Goal: Task Accomplishment & Management: Manage account settings

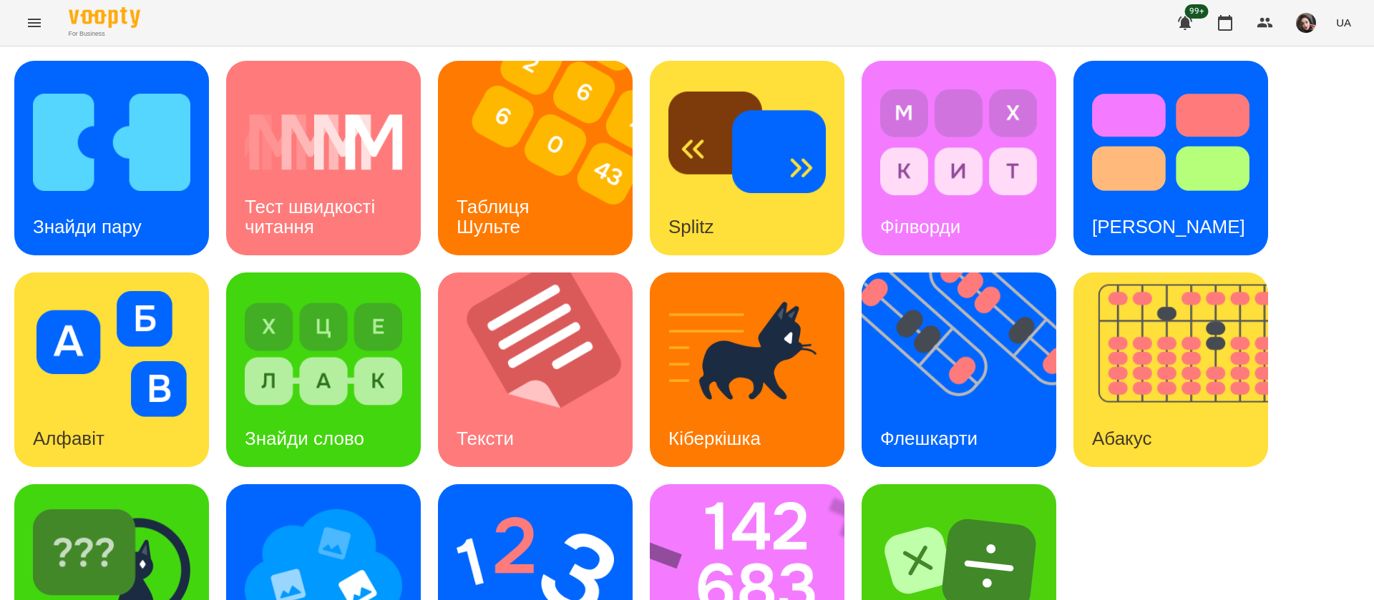
scroll to position [1, 0]
click at [92, 216] on h3 "Знайди пару" at bounding box center [87, 226] width 109 height 21
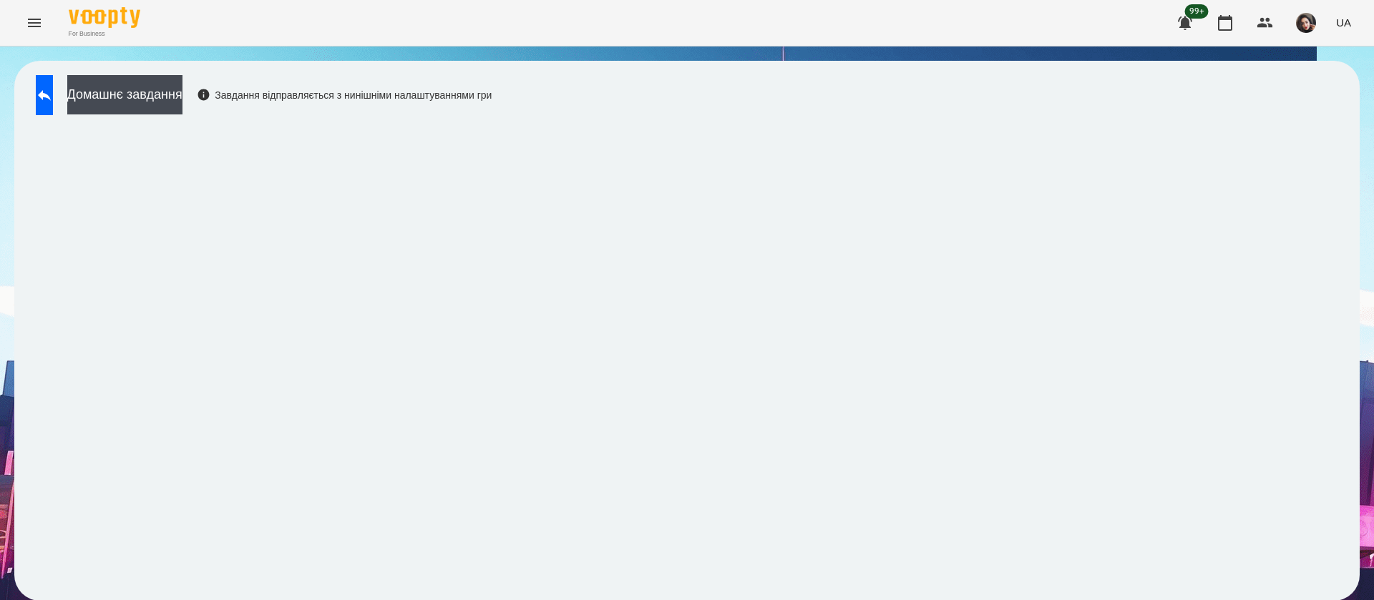
click at [851, 70] on div "Домашнє завдання Завдання відправляється з нинішніми налаштуваннями гри" at bounding box center [686, 331] width 1345 height 540
click at [845, 31] on div "For Business 99+ UA" at bounding box center [687, 23] width 1374 height 46
click at [53, 87] on icon at bounding box center [44, 95] width 17 height 17
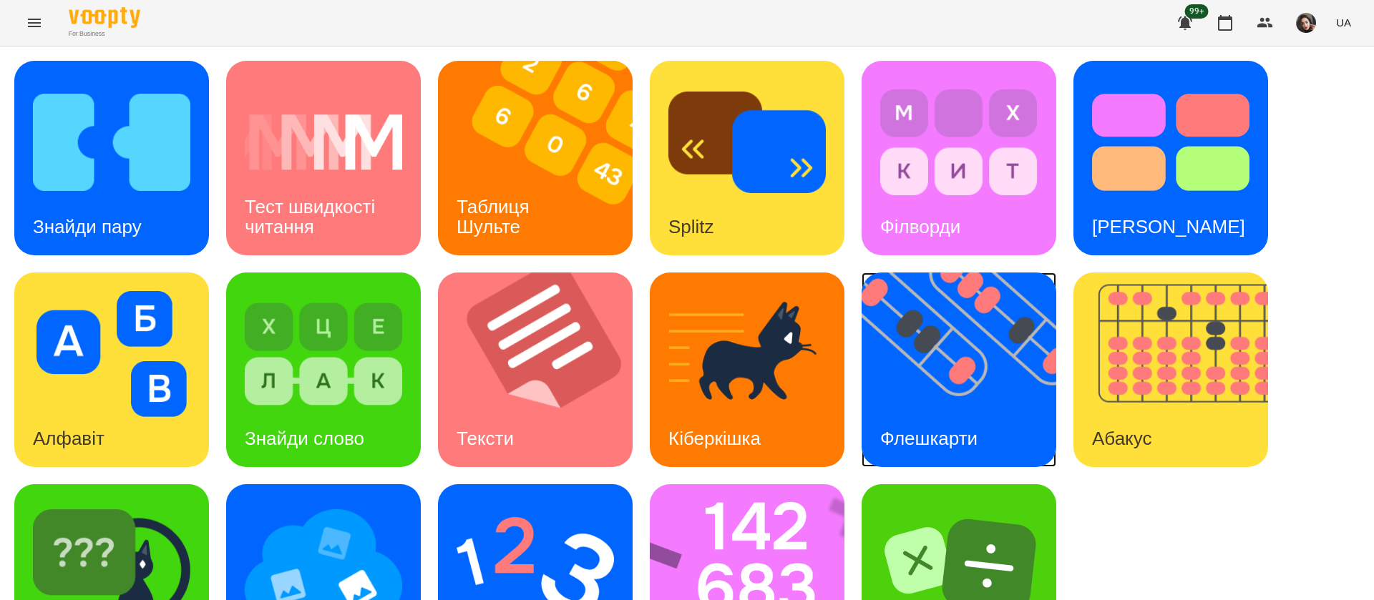
click at [959, 381] on img at bounding box center [967, 370] width 212 height 195
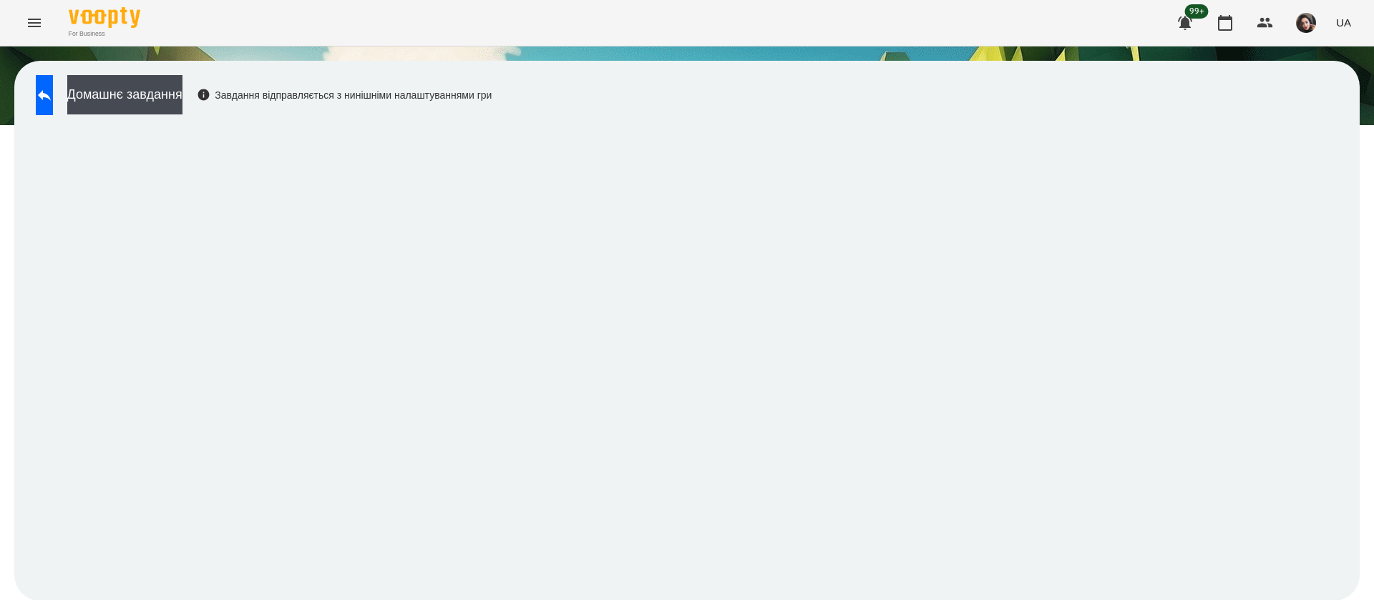
scroll to position [1, 0]
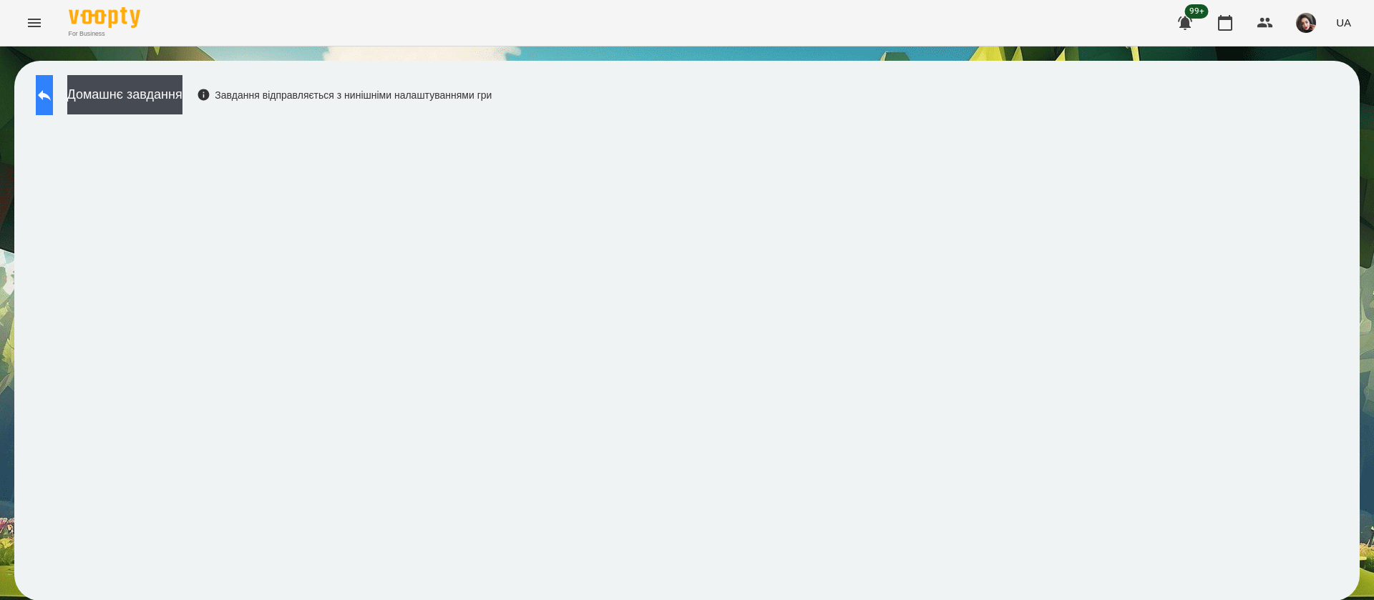
click at [44, 78] on button at bounding box center [44, 95] width 17 height 40
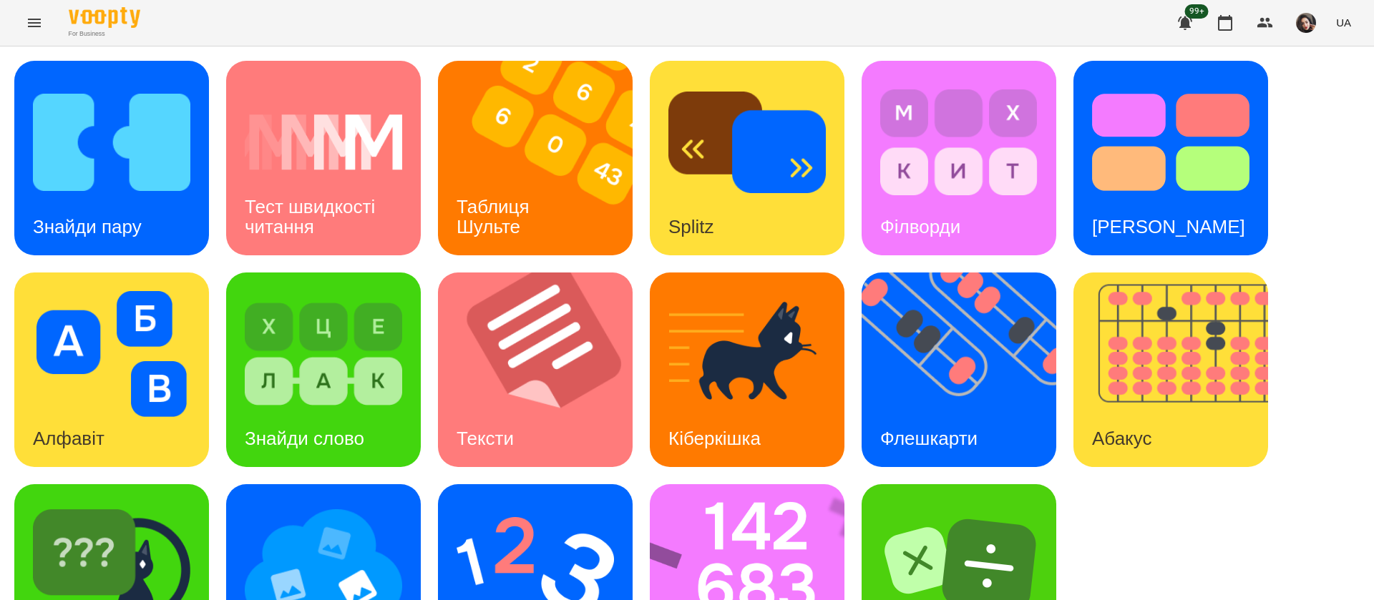
scroll to position [93, 0]
click at [758, 519] on img at bounding box center [756, 581] width 213 height 195
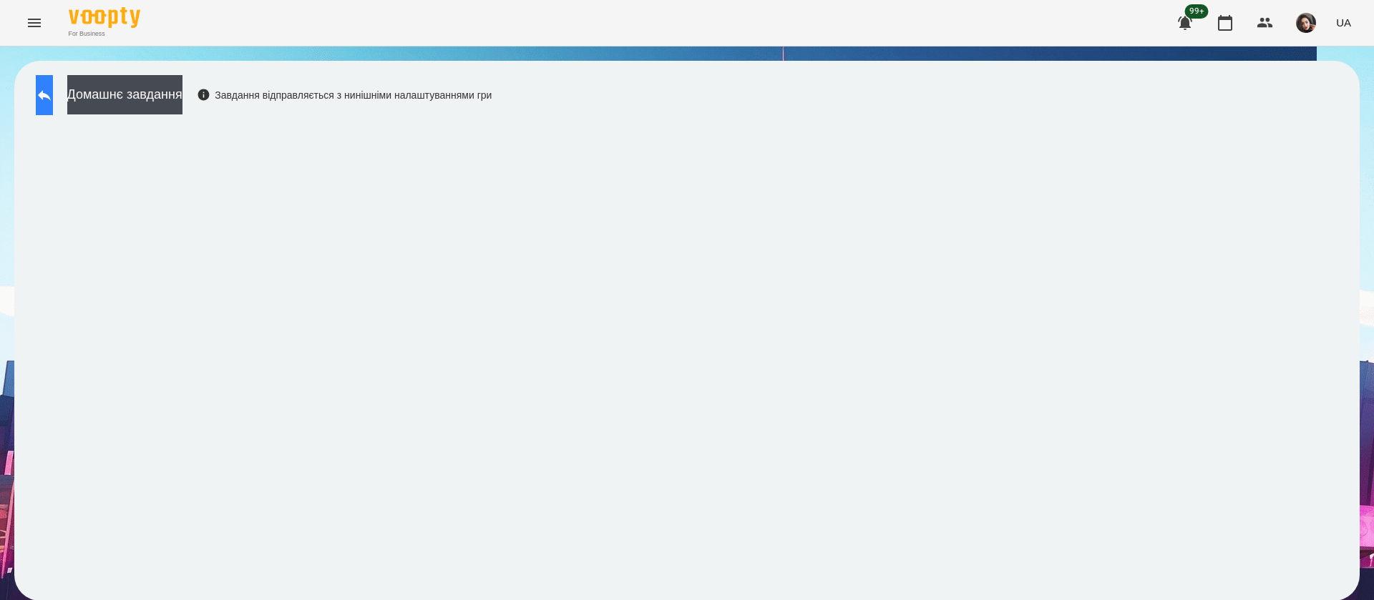
click at [53, 99] on button at bounding box center [44, 95] width 17 height 40
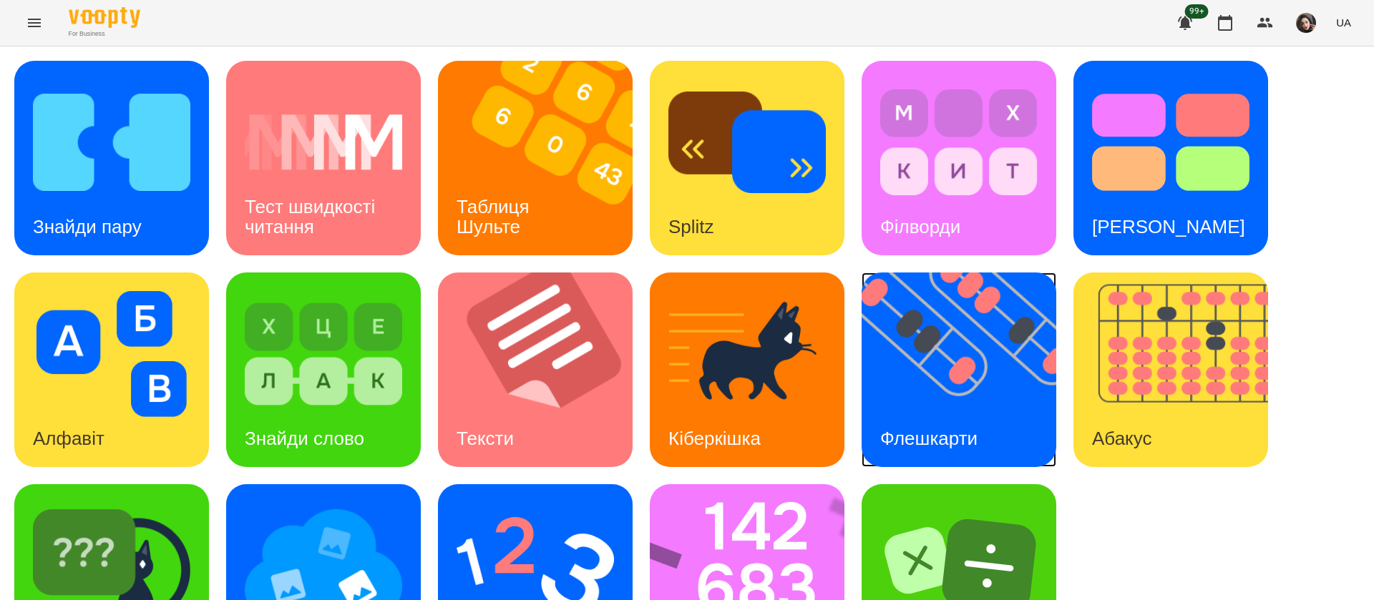
click at [992, 348] on img at bounding box center [967, 370] width 212 height 195
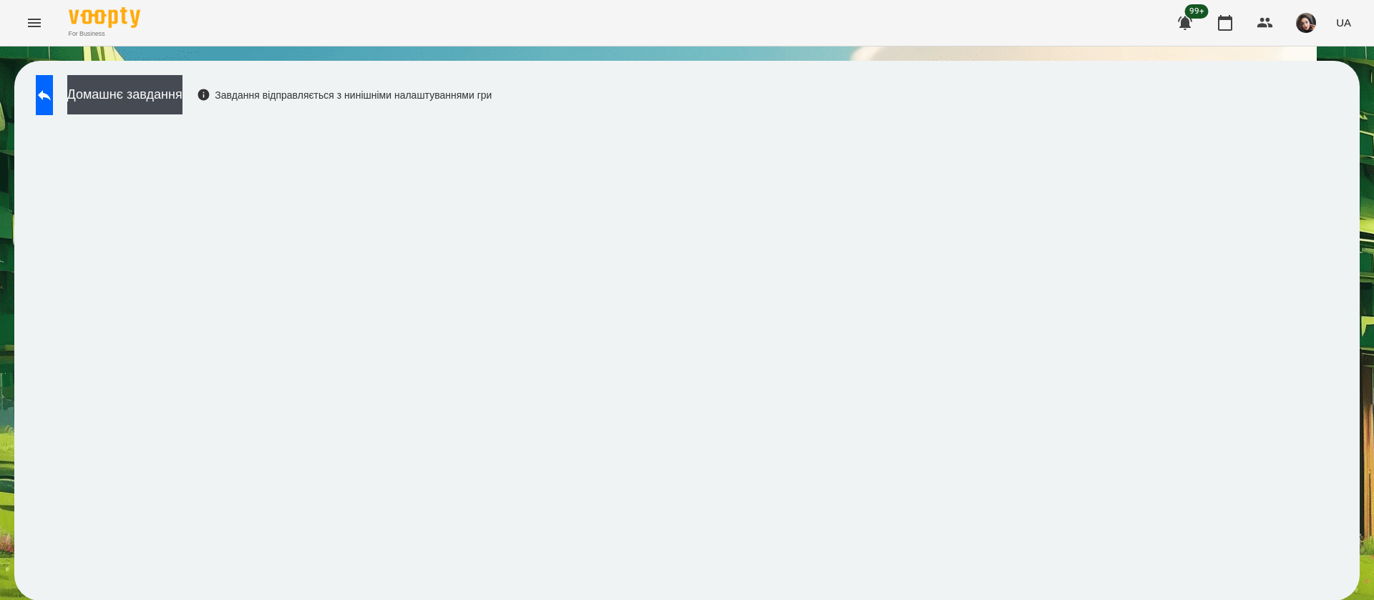
scroll to position [1, 0]
click at [41, 84] on button at bounding box center [44, 95] width 17 height 40
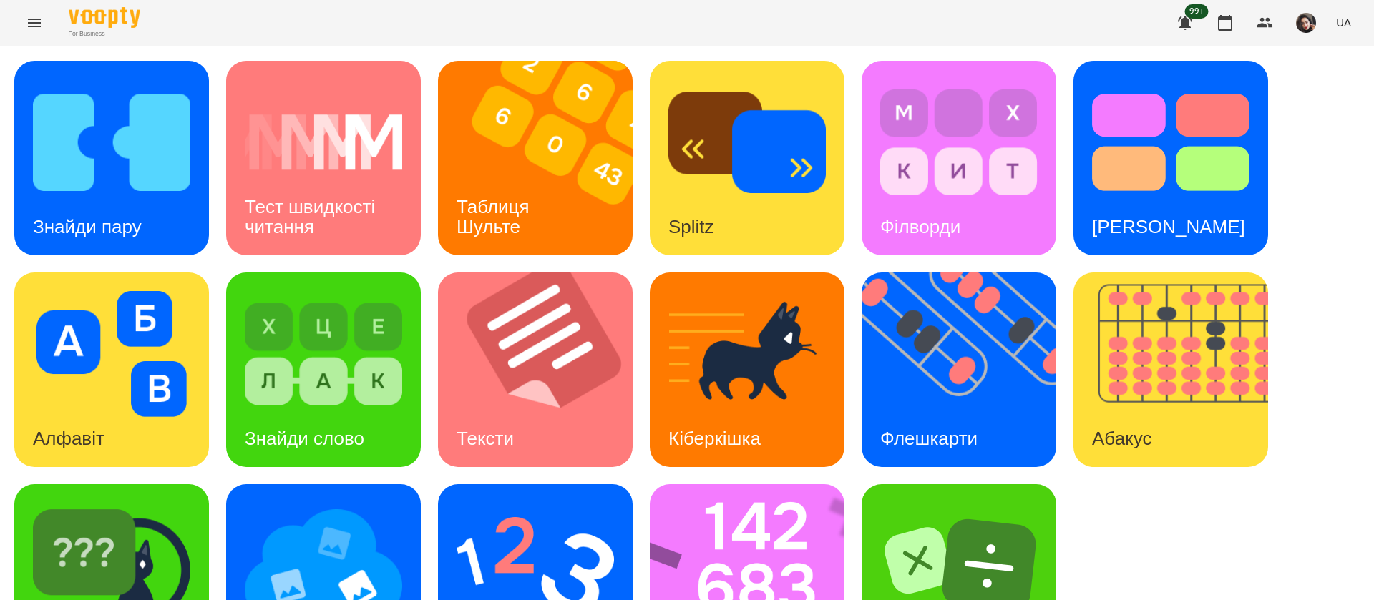
scroll to position [93, 0]
click at [727, 519] on img at bounding box center [756, 581] width 213 height 195
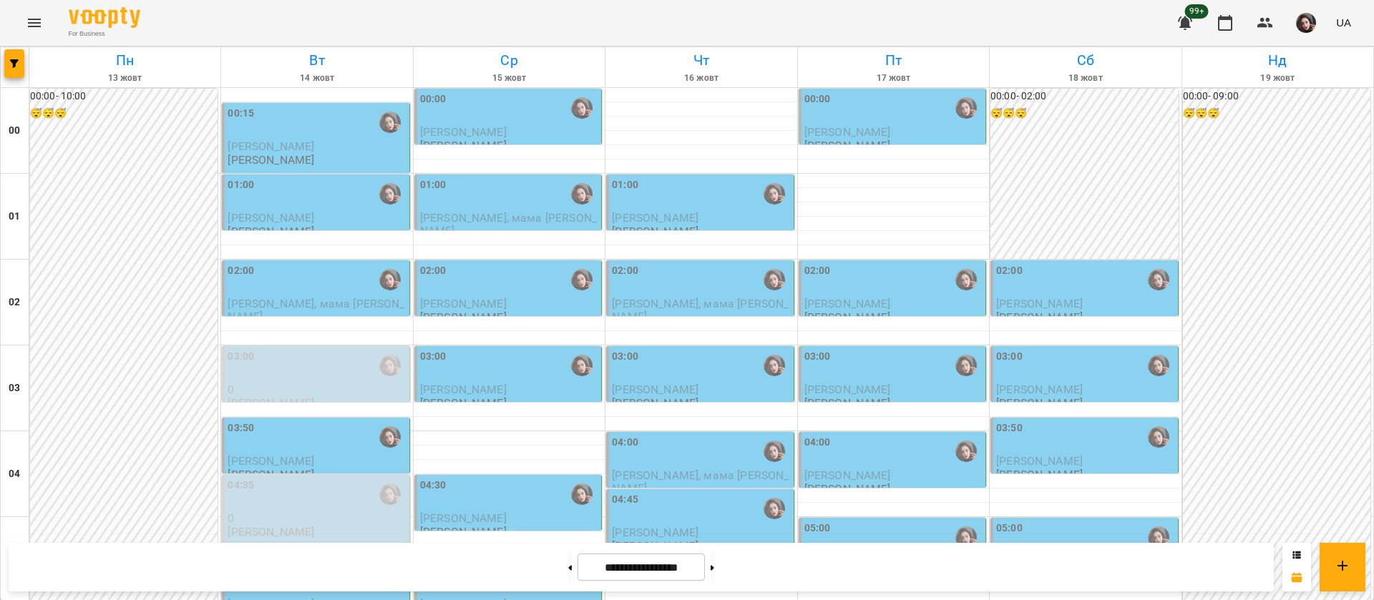
click at [284, 196] on div "01:00" at bounding box center [317, 193] width 178 height 33
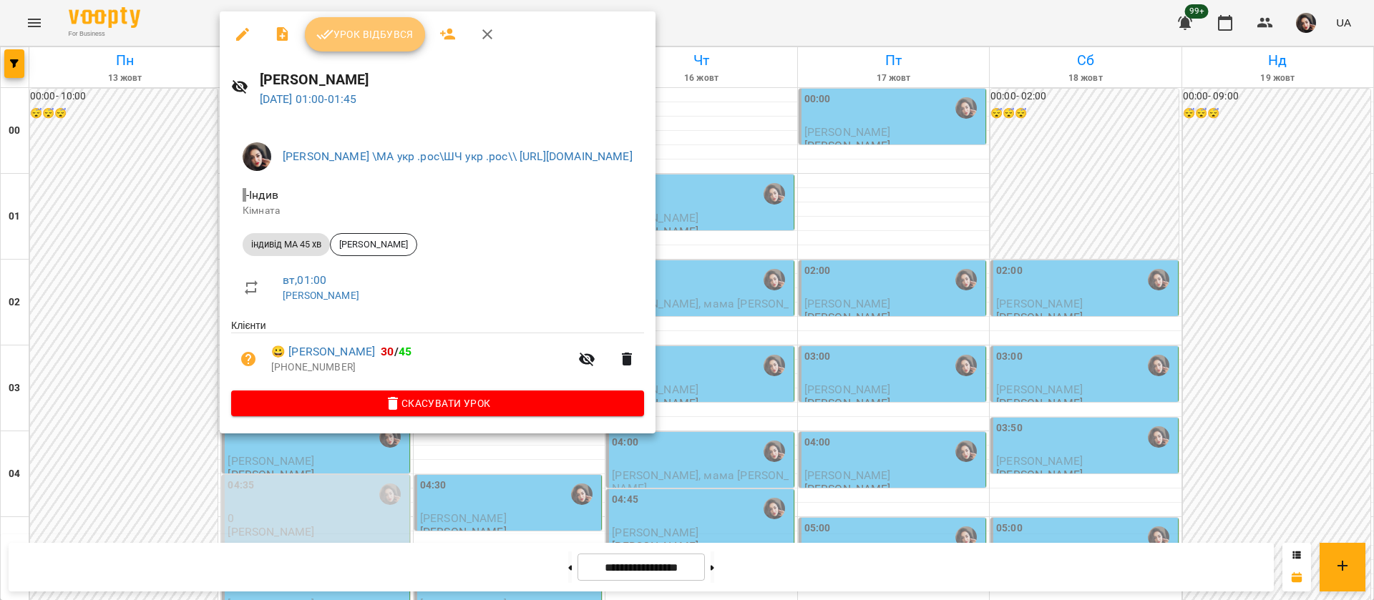
click at [354, 21] on button "Урок відбувся" at bounding box center [365, 34] width 120 height 34
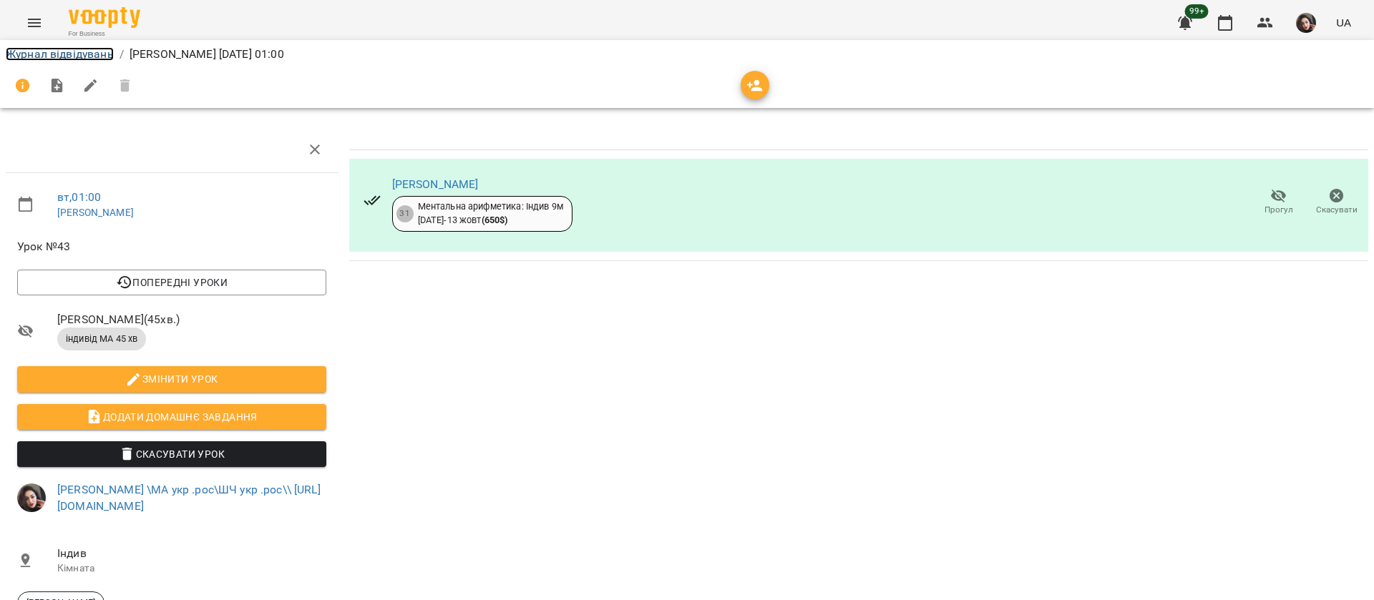
click at [90, 49] on link "Журнал відвідувань" at bounding box center [60, 54] width 108 height 14
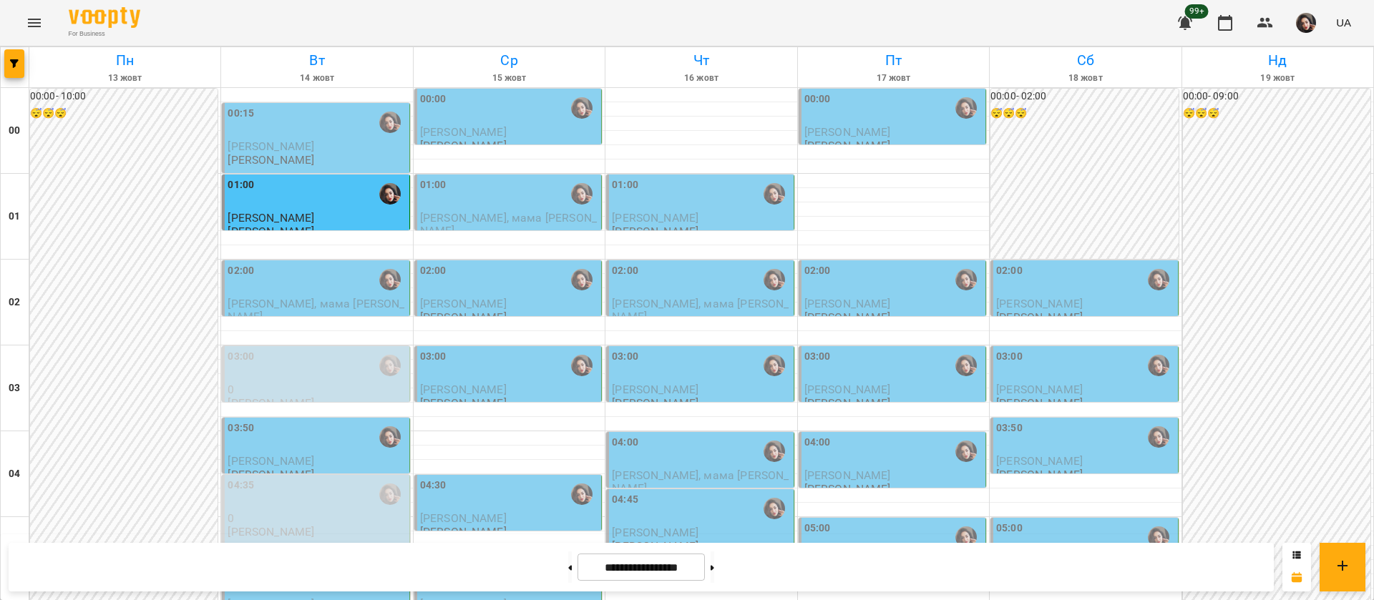
click at [259, 134] on div "00:15" at bounding box center [317, 122] width 178 height 33
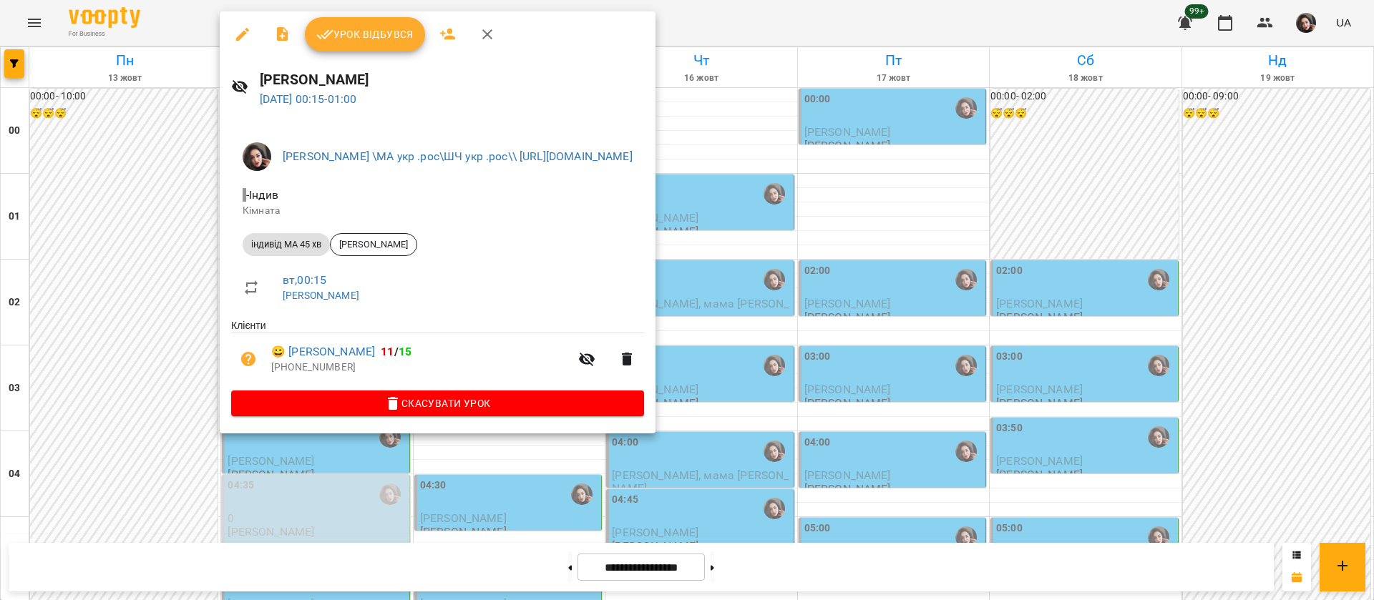
click at [328, 34] on icon "button" at bounding box center [325, 34] width 16 height 9
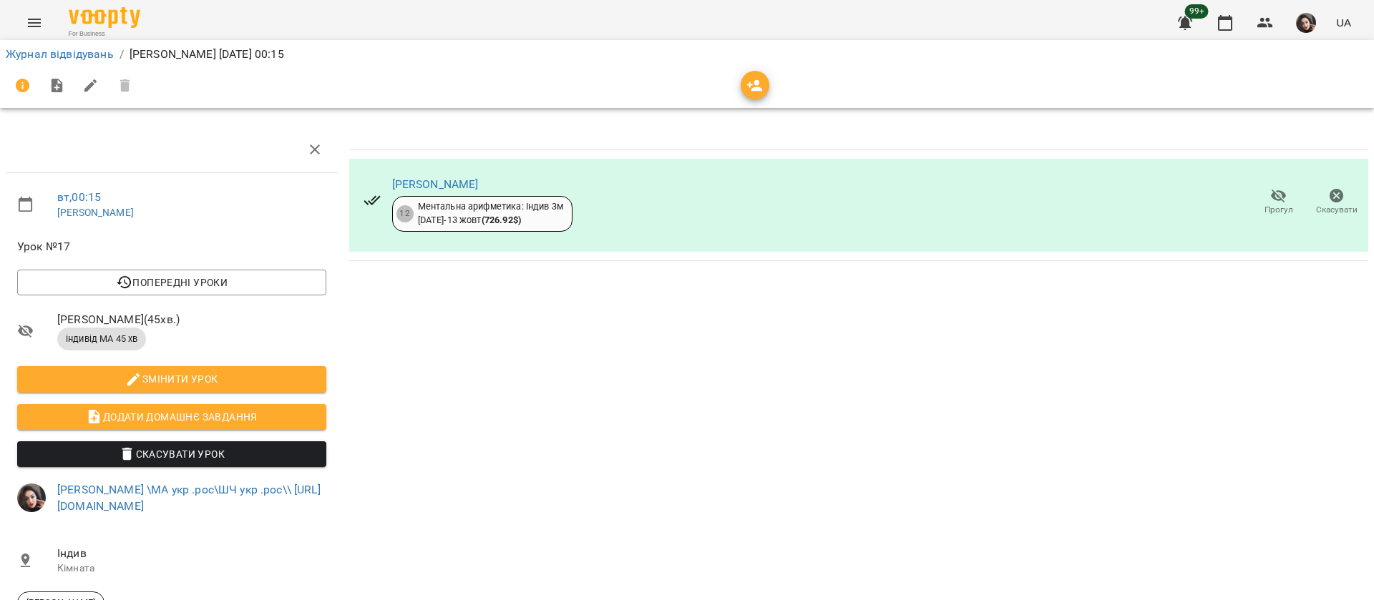
click at [1328, 198] on icon "button" at bounding box center [1336, 195] width 17 height 17
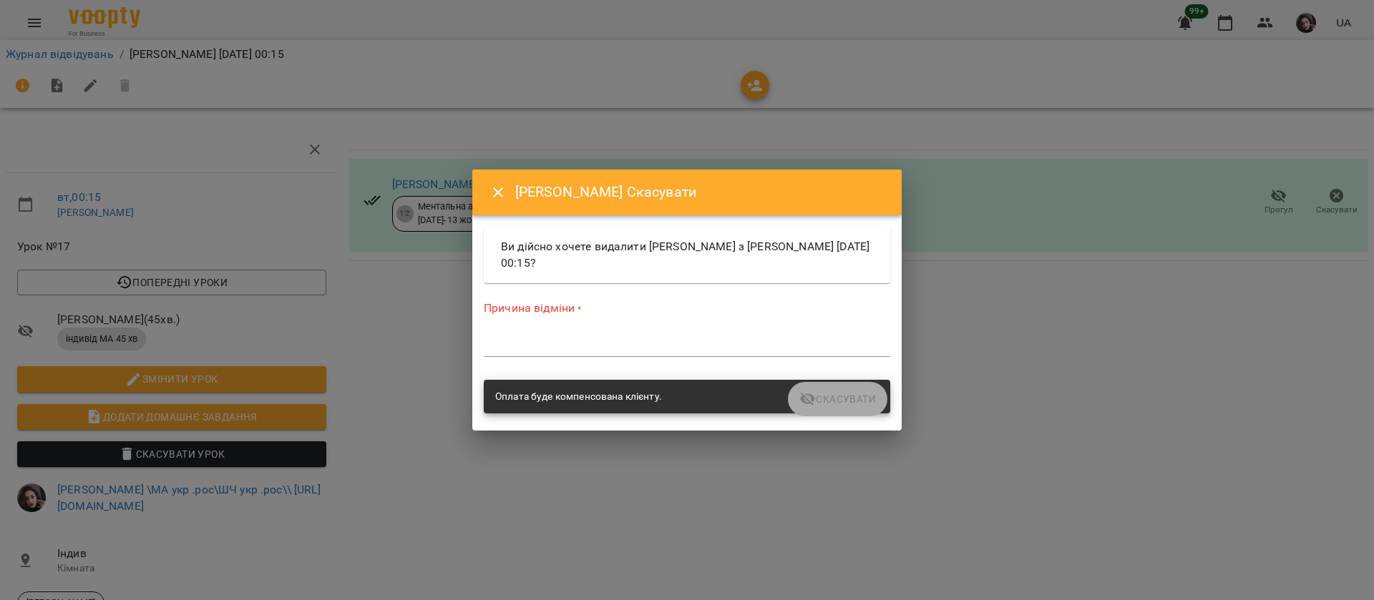
click at [541, 335] on div "*" at bounding box center [687, 345] width 406 height 23
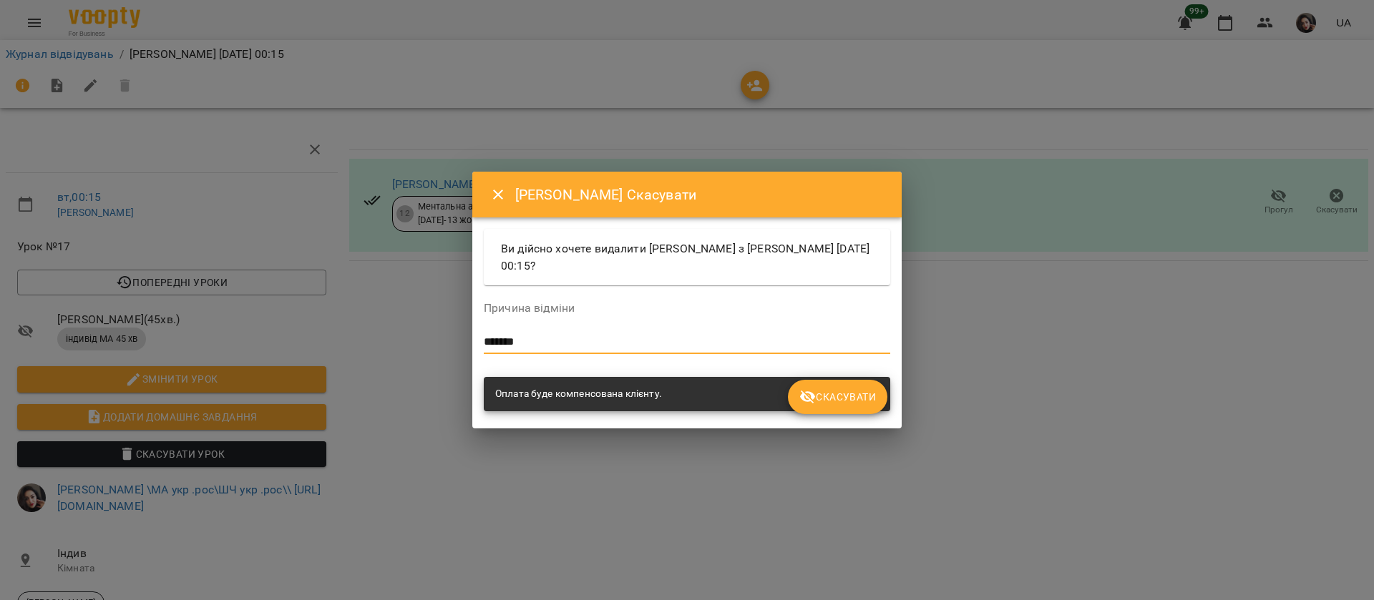
type textarea "*******"
click at [821, 398] on span "Скасувати" at bounding box center [837, 396] width 77 height 17
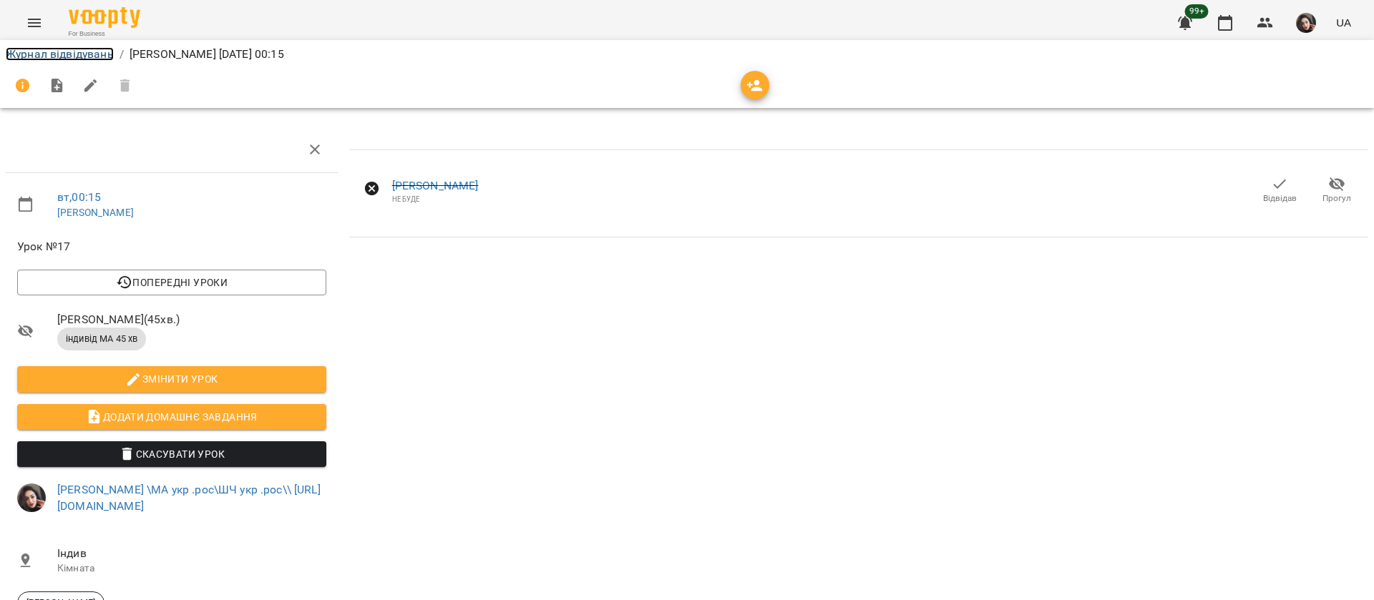
click at [103, 57] on link "Журнал відвідувань" at bounding box center [60, 54] width 108 height 14
